Goal: Communication & Community: Answer question/provide support

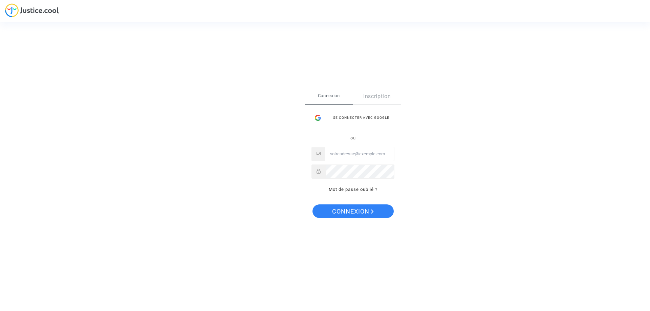
type input "franck.joscot@gmail.com"
click at [362, 207] on span "Connexion" at bounding box center [353, 211] width 42 height 14
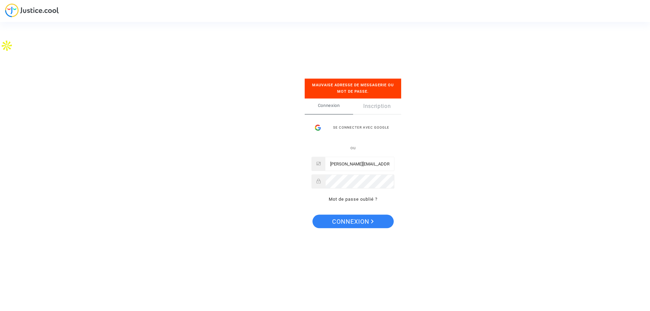
click at [362, 127] on div "Se connecter avec Google" at bounding box center [352, 128] width 83 height 14
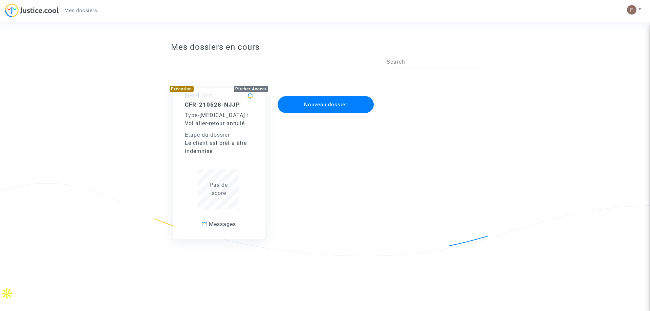
click at [235, 141] on div "Le client est prêt à être indemnisé" at bounding box center [219, 147] width 68 height 16
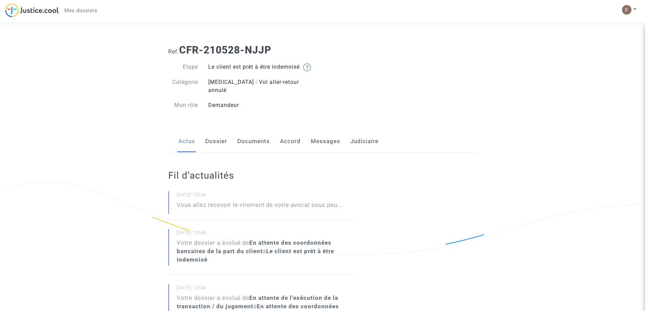
click at [217, 138] on link "Dossier" at bounding box center [216, 141] width 22 height 22
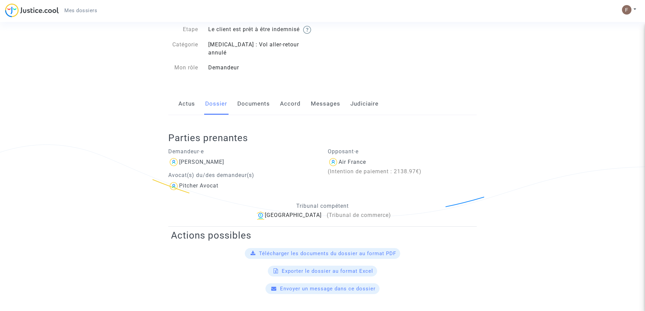
scroll to position [34, 0]
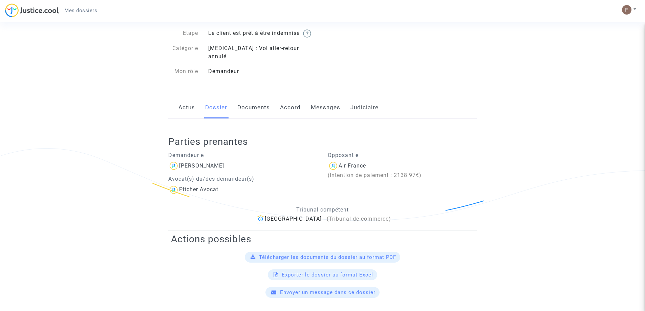
click at [280, 104] on link "Accord" at bounding box center [290, 107] width 21 height 22
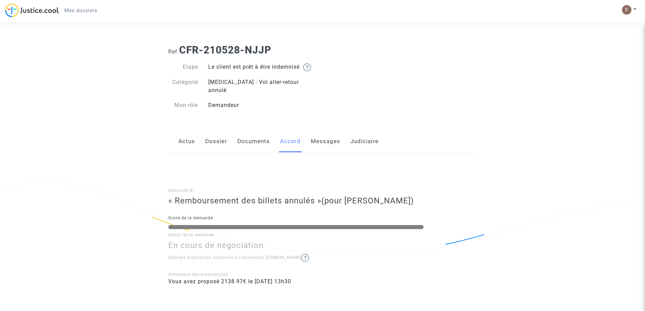
click at [192, 135] on link "Actus" at bounding box center [186, 141] width 17 height 22
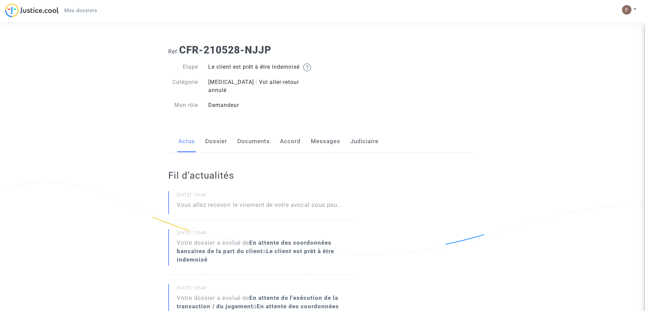
click at [359, 135] on link "Judiciaire" at bounding box center [364, 141] width 28 height 22
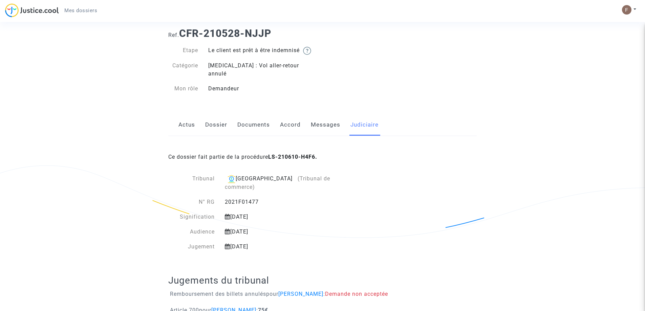
scroll to position [25, 0]
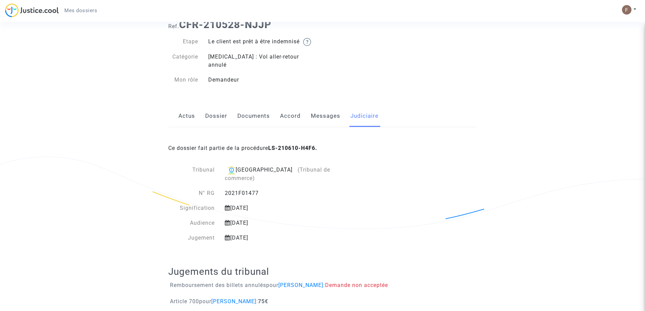
click at [324, 106] on link "Messages" at bounding box center [325, 116] width 29 height 22
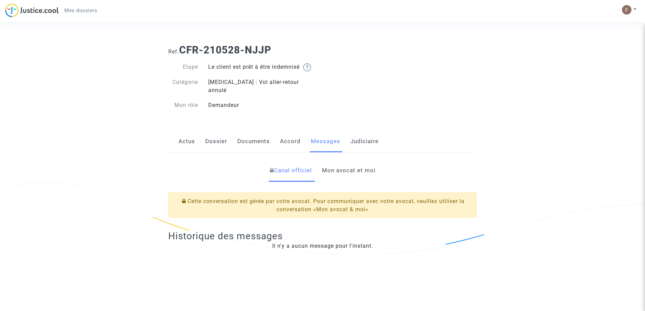
click at [299, 130] on link "Accord" at bounding box center [290, 141] width 21 height 22
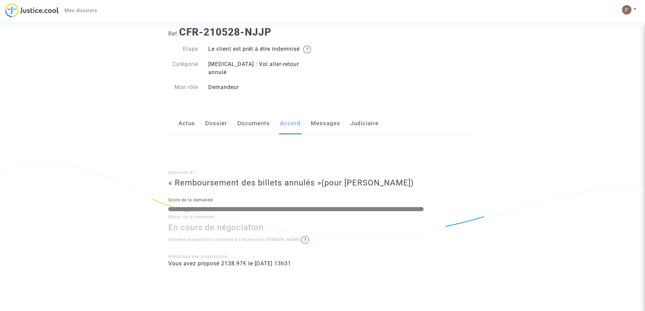
scroll to position [27, 0]
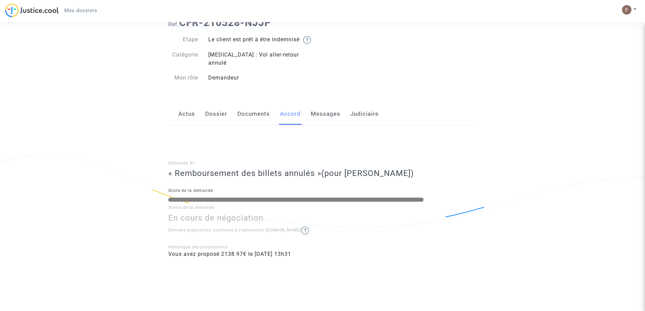
click at [252, 105] on link "Documents" at bounding box center [253, 114] width 32 height 22
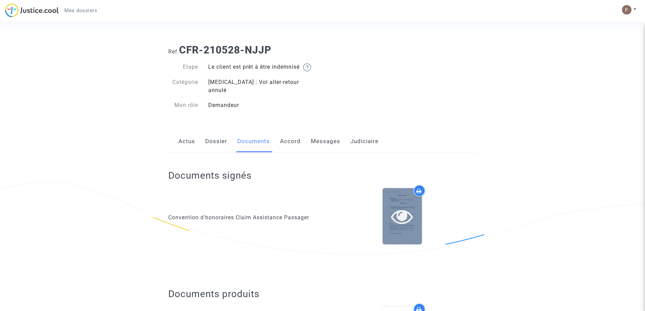
click at [397, 211] on icon at bounding box center [402, 216] width 22 height 22
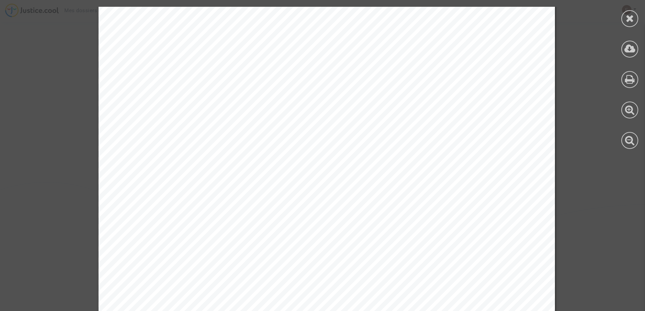
scroll to position [2741, 0]
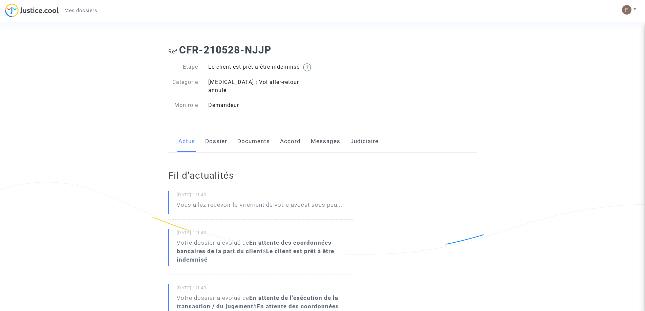
click at [335, 132] on link "Messages" at bounding box center [325, 141] width 29 height 22
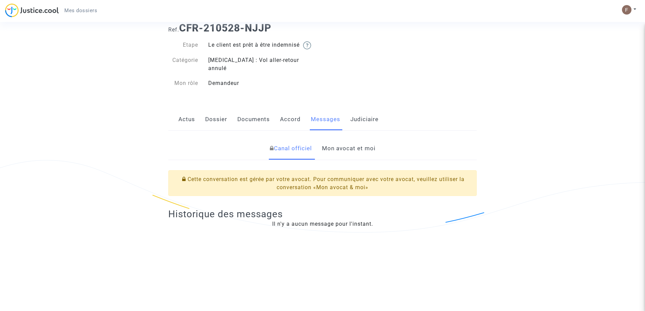
scroll to position [34, 0]
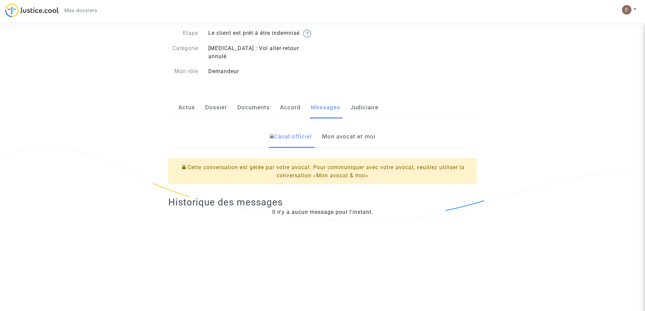
click at [365, 128] on link "Mon avocat et moi" at bounding box center [348, 137] width 53 height 22
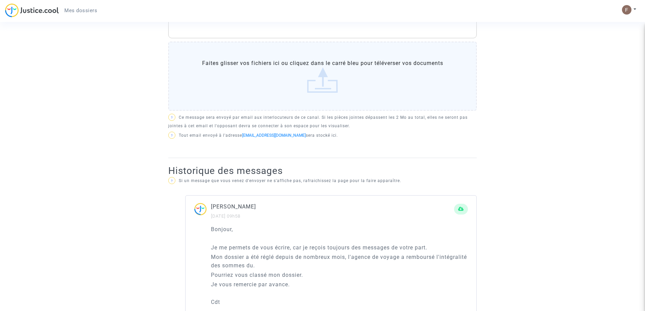
scroll to position [135, 0]
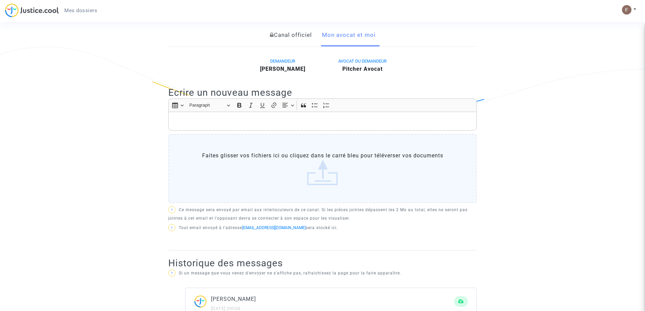
click at [328, 164] on label "Faites glisser vos fichiers ici ou cliquez dans le carré bleu pour téléverser v…" at bounding box center [322, 168] width 308 height 69
click at [0, 0] on input "Faites glisser vos fichiers ici ou cliquez dans le carré bleu pour téléverser v…" at bounding box center [0, 0] width 0 height 0
click at [320, 117] on p "Rich Text Editor, main" at bounding box center [322, 121] width 301 height 8
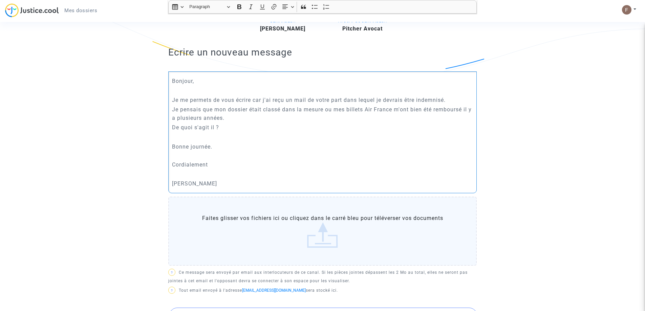
scroll to position [237, 0]
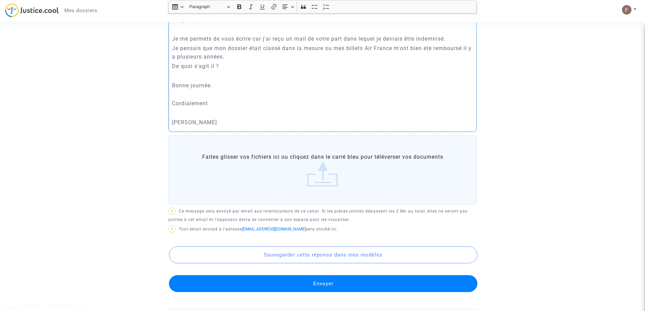
click at [357, 279] on button "Envoyer" at bounding box center [323, 283] width 308 height 17
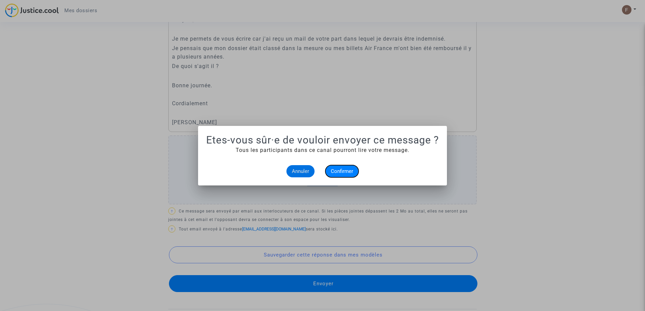
click at [339, 171] on span "Confirmer" at bounding box center [342, 171] width 22 height 6
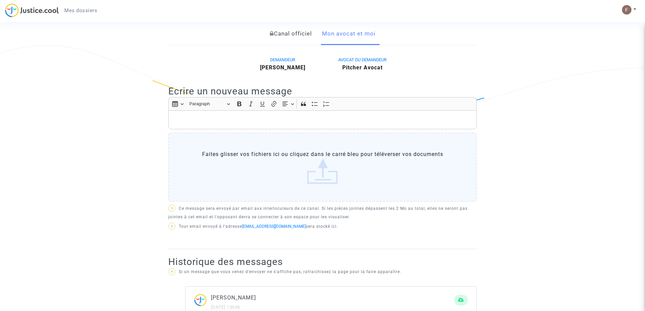
scroll to position [34, 0]
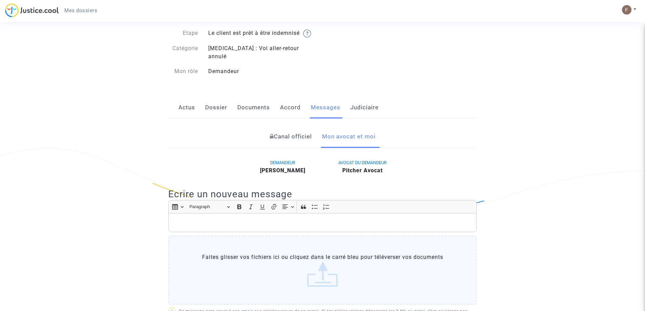
click at [371, 106] on link "Judiciaire" at bounding box center [364, 107] width 28 height 22
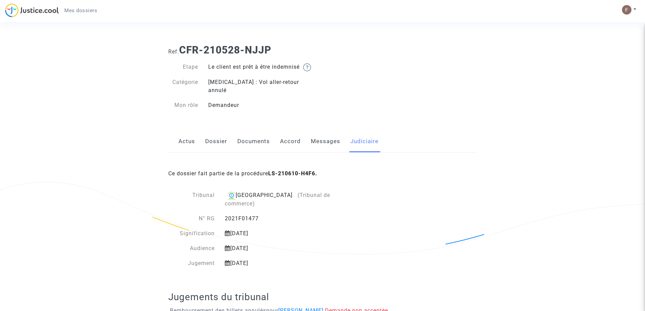
click at [333, 134] on link "Messages" at bounding box center [325, 141] width 29 height 22
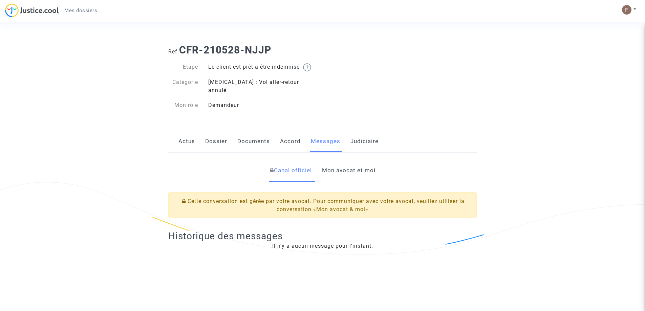
click at [302, 132] on div "Actus Dossier Documents Accord Messages Judiciaire" at bounding box center [322, 141] width 308 height 23
click at [297, 133] on link "Accord" at bounding box center [290, 141] width 21 height 22
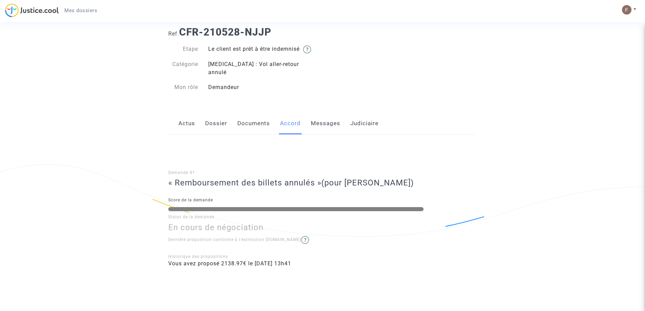
scroll to position [27, 0]
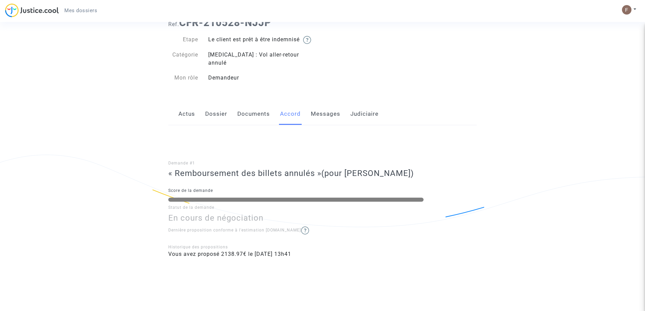
click at [262, 104] on link "Documents" at bounding box center [253, 114] width 32 height 22
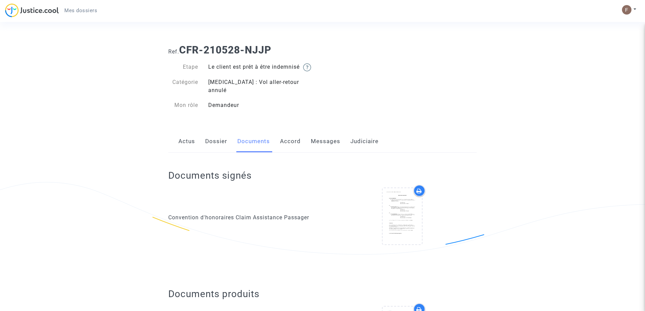
click at [223, 136] on link "Dossier" at bounding box center [216, 141] width 22 height 22
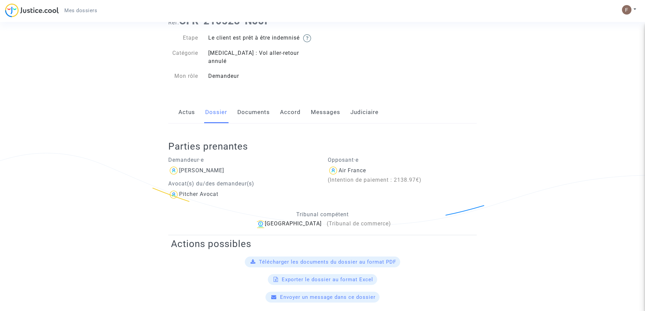
scroll to position [26, 0]
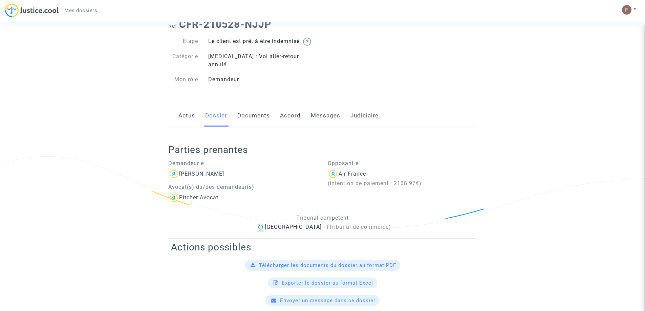
click at [190, 105] on link "Actus" at bounding box center [186, 116] width 17 height 22
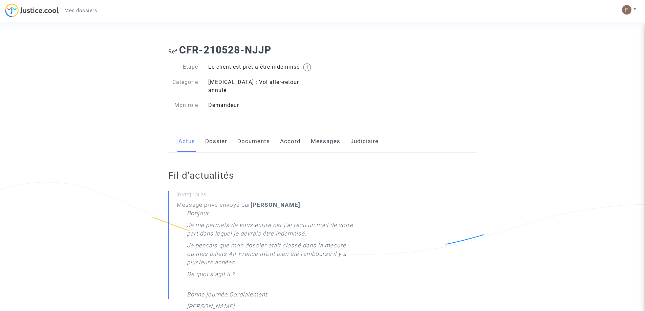
click at [366, 130] on link "Judiciaire" at bounding box center [364, 141] width 28 height 22
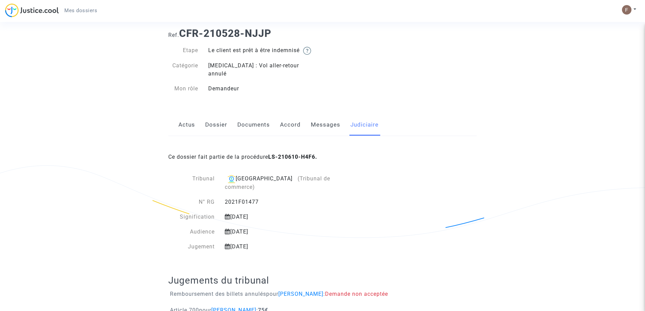
scroll to position [25, 0]
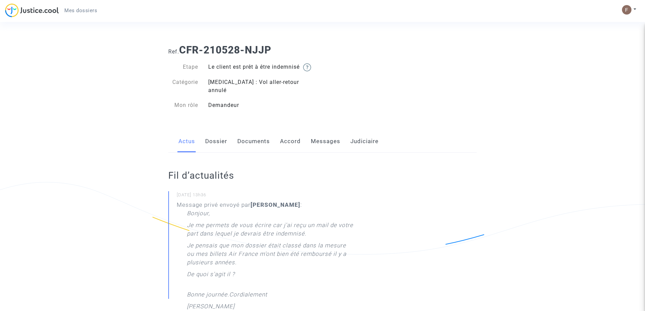
click at [218, 136] on link "Dossier" at bounding box center [216, 141] width 22 height 22
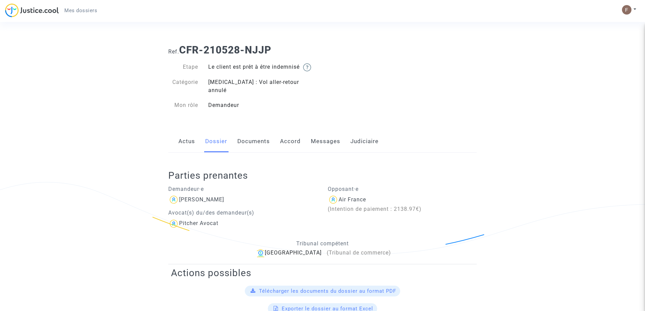
click at [261, 138] on link "Documents" at bounding box center [253, 141] width 32 height 22
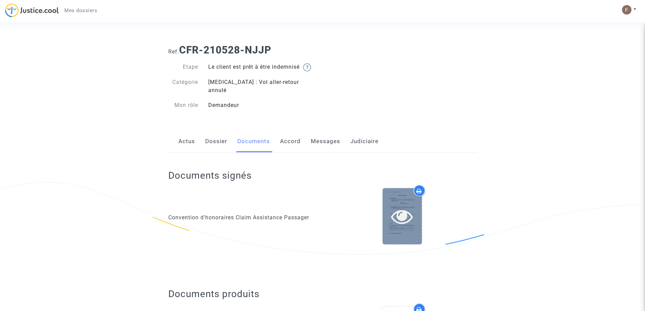
click at [411, 209] on icon at bounding box center [402, 216] width 22 height 22
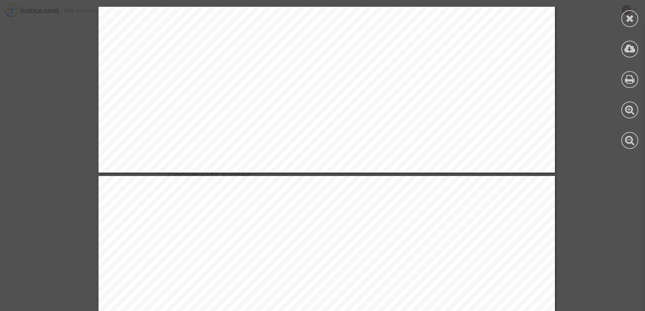
scroll to position [3723, 0]
